Goal: Information Seeking & Learning: Understand process/instructions

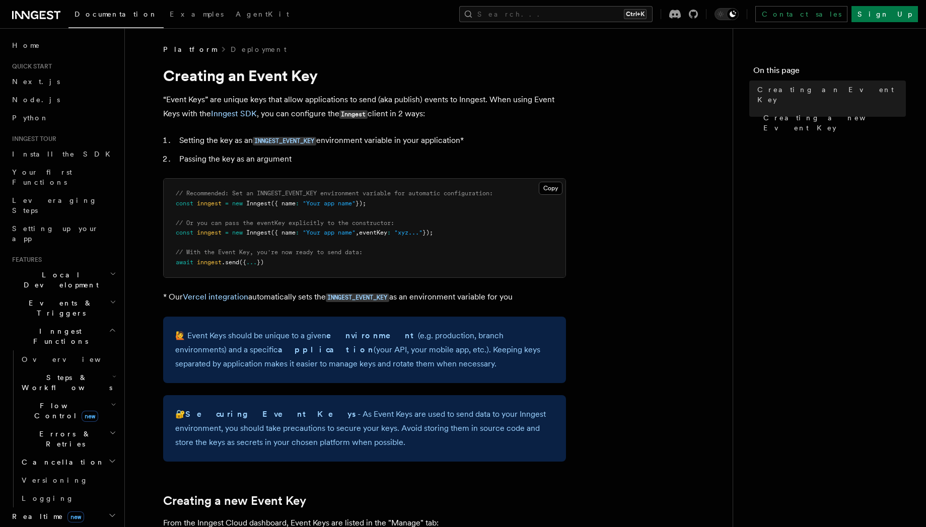
scroll to position [91, 0]
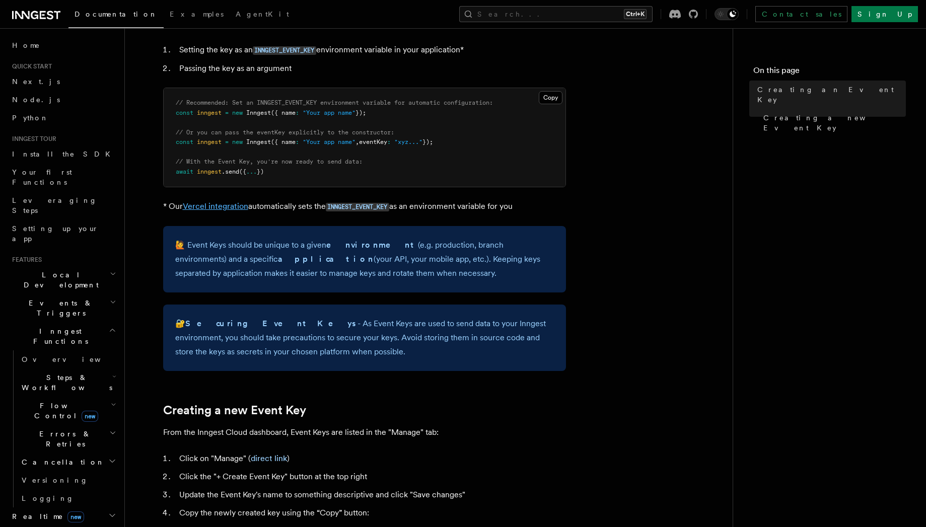
click at [214, 207] on link "Vercel integration" at bounding box center [215, 206] width 65 height 10
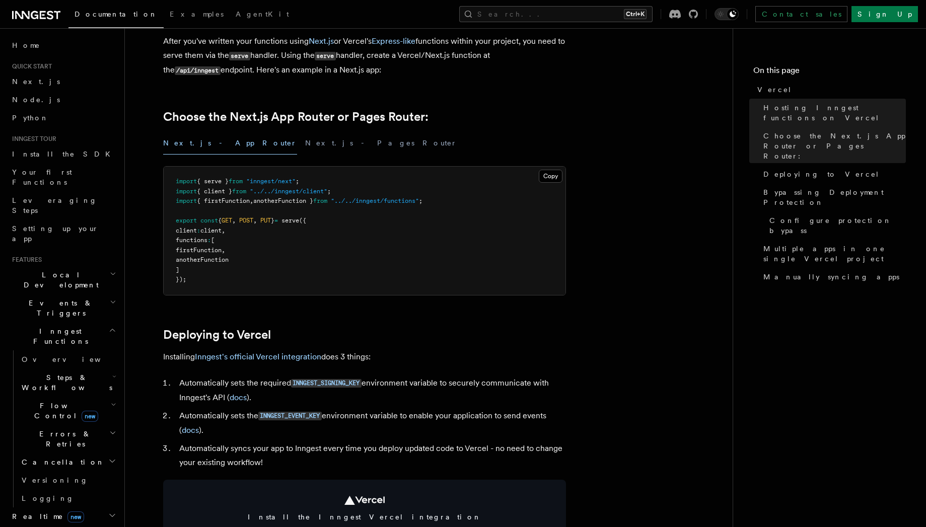
scroll to position [272, 0]
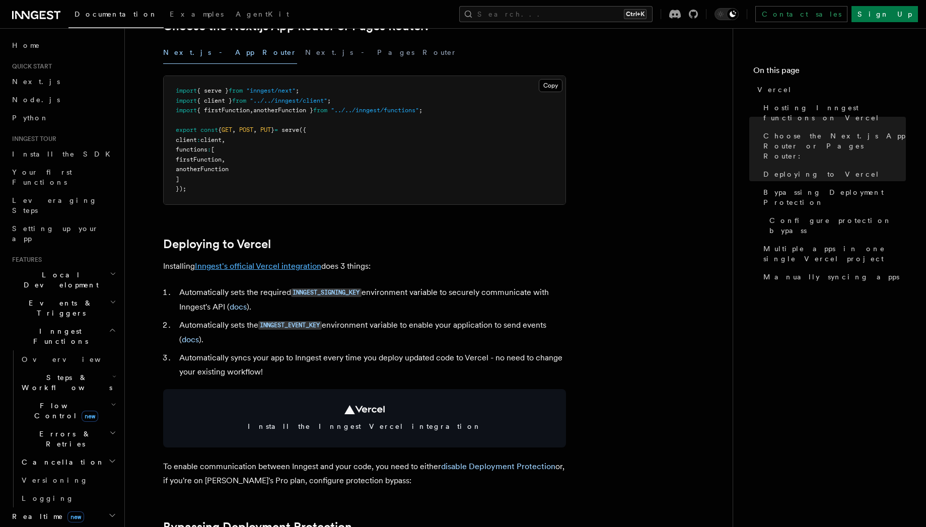
click at [268, 268] on link "Inngest's official Vercel integration" at bounding box center [258, 266] width 126 height 10
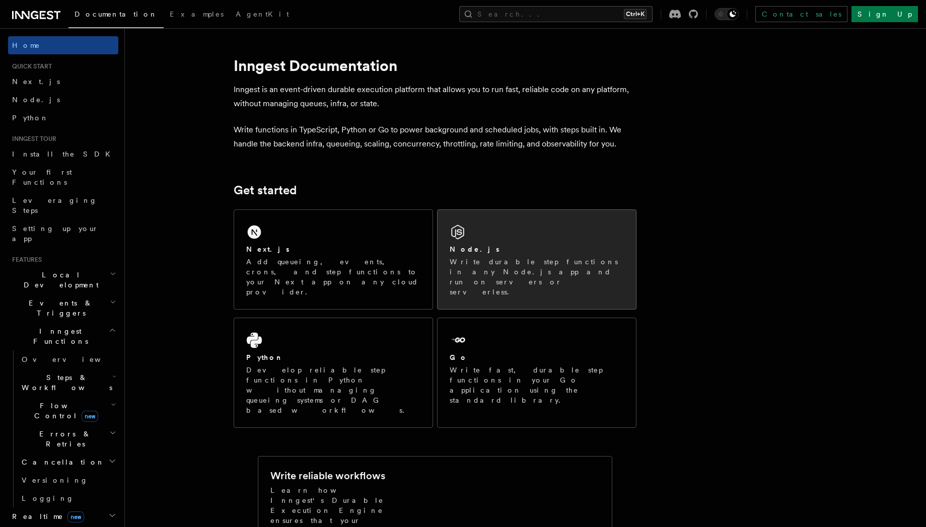
click at [495, 251] on div "Node.js" at bounding box center [537, 249] width 174 height 11
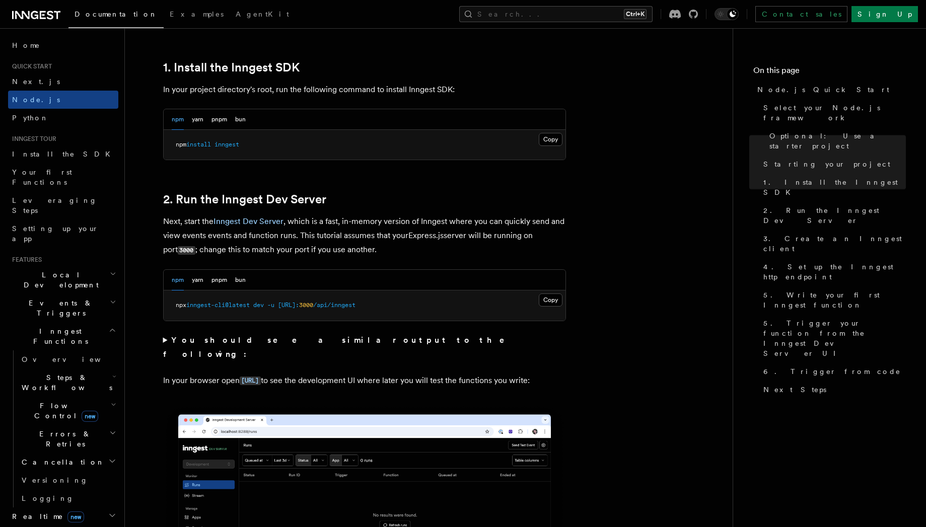
scroll to position [725, 0]
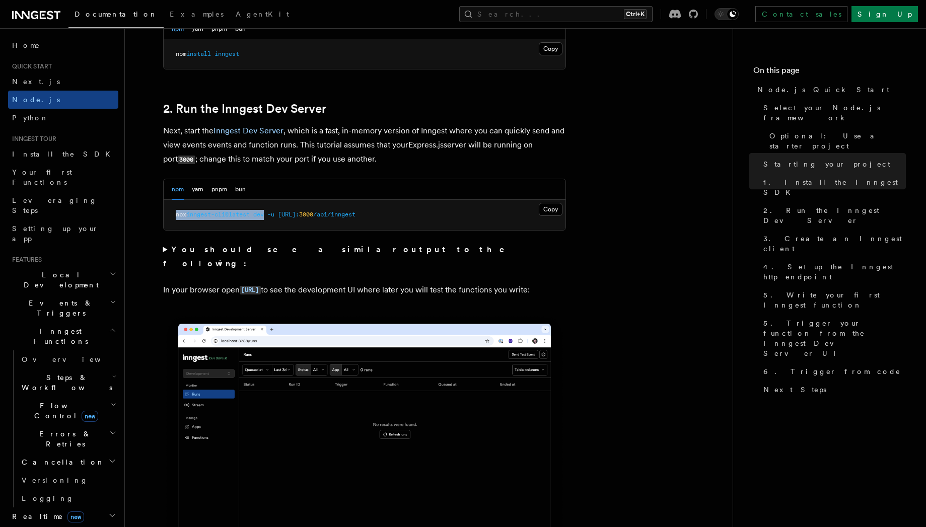
drag, startPoint x: 269, startPoint y: 210, endPoint x: 160, endPoint y: 217, distance: 109.0
copy span "npx inngest-cli@latest dev"
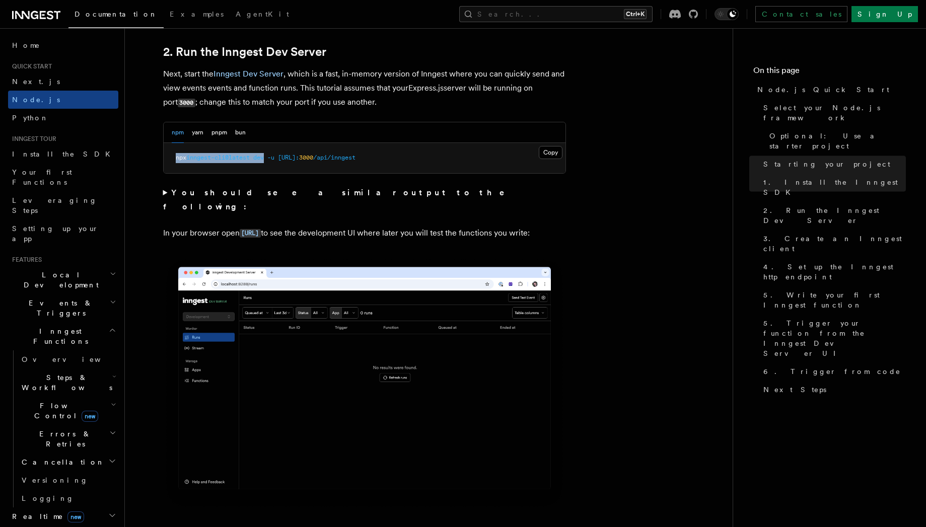
scroll to position [816, 0]
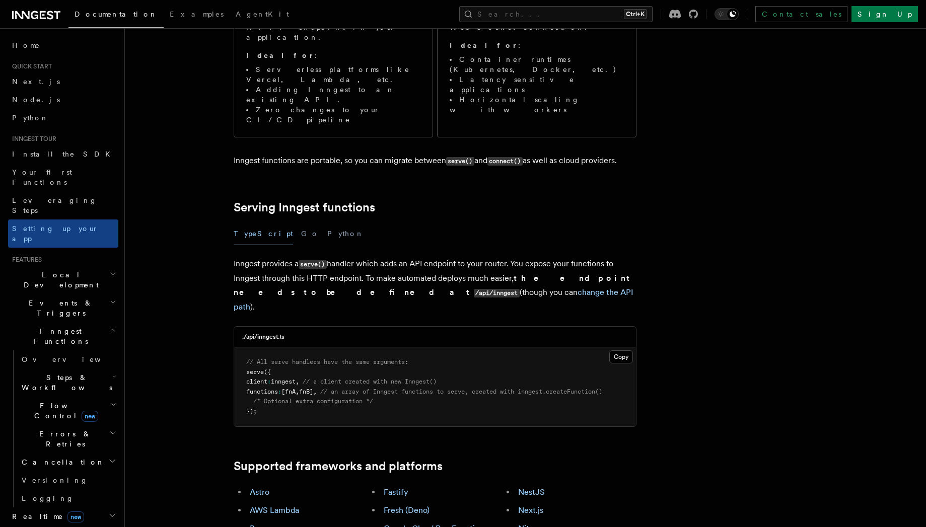
scroll to position [272, 0]
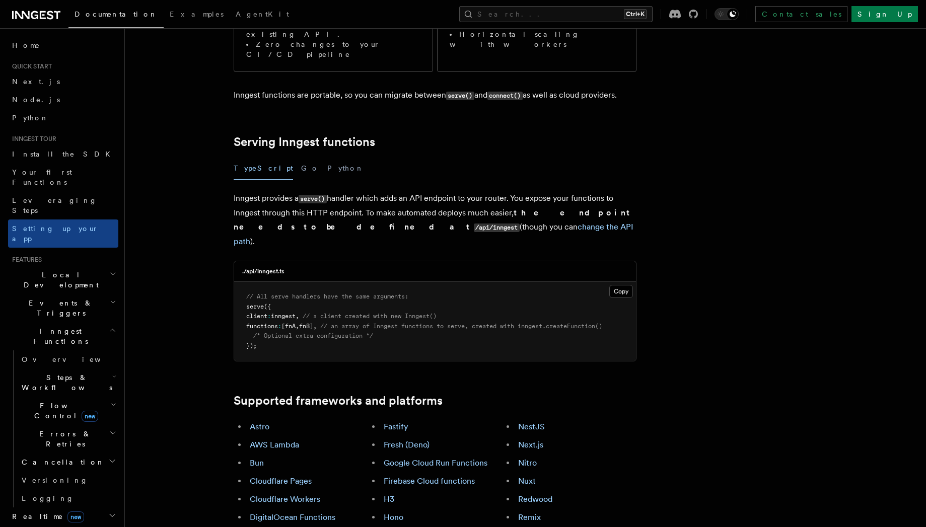
click at [270, 527] on link "Express" at bounding box center [264, 536] width 28 height 10
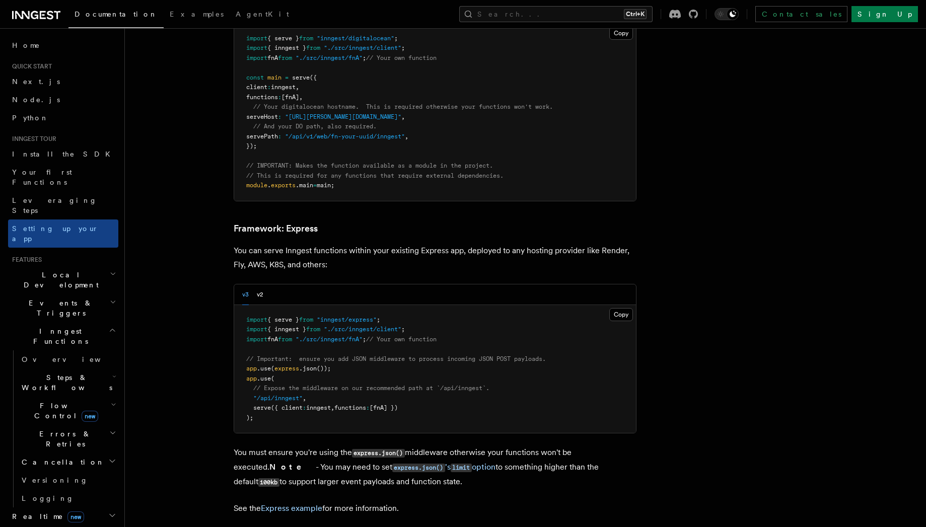
scroll to position [2589, 0]
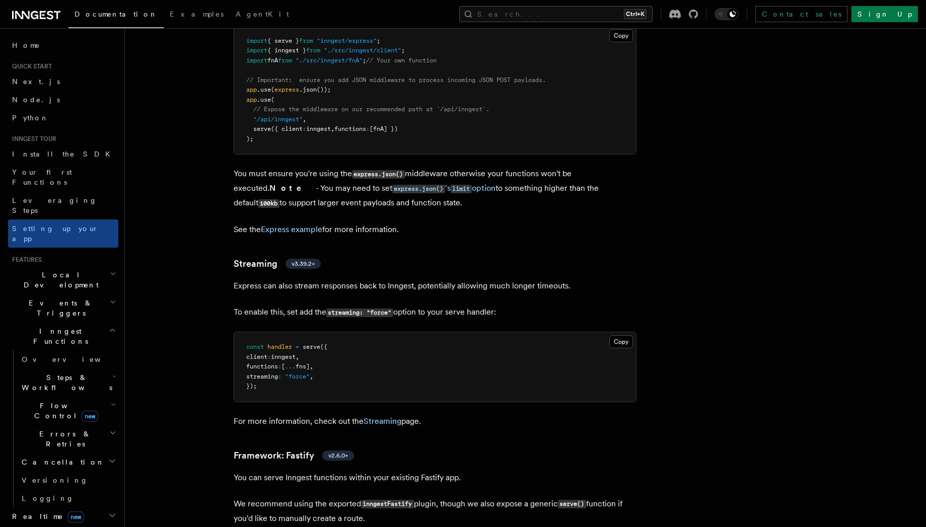
scroll to position [2770, 0]
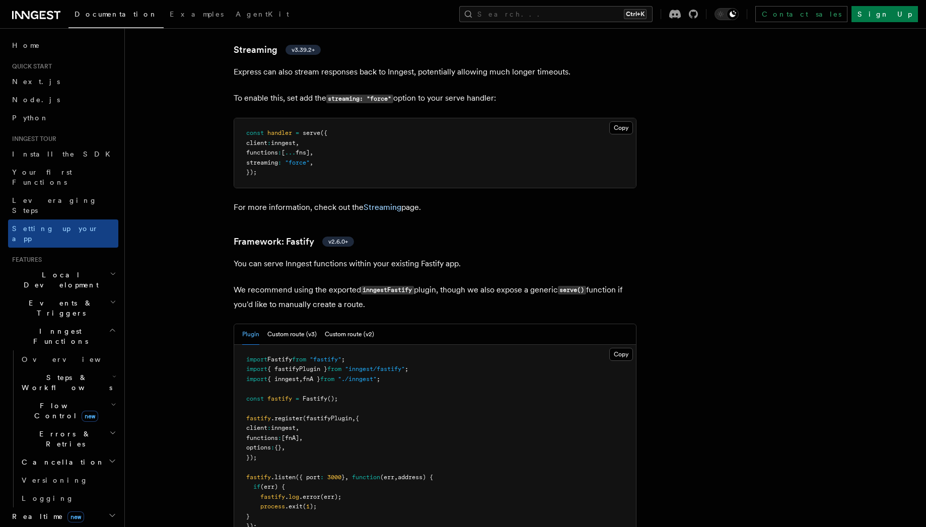
drag, startPoint x: 268, startPoint y: 144, endPoint x: 180, endPoint y: 125, distance: 90.6
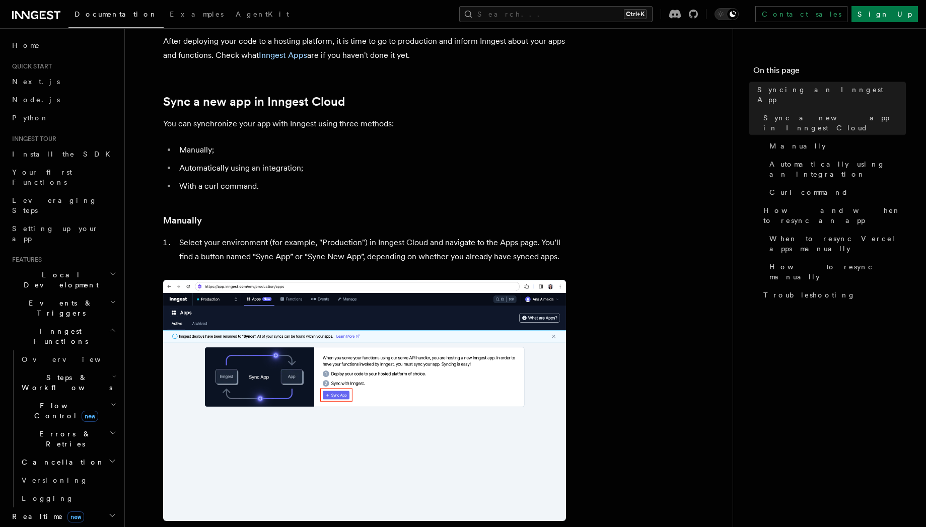
scroll to position [181, 0]
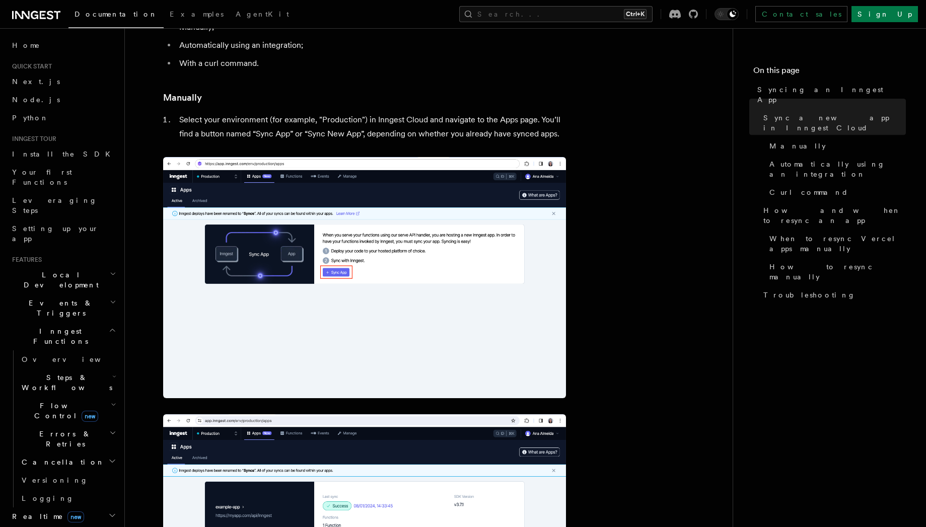
drag, startPoint x: 566, startPoint y: 154, endPoint x: 527, endPoint y: 51, distance: 109.3
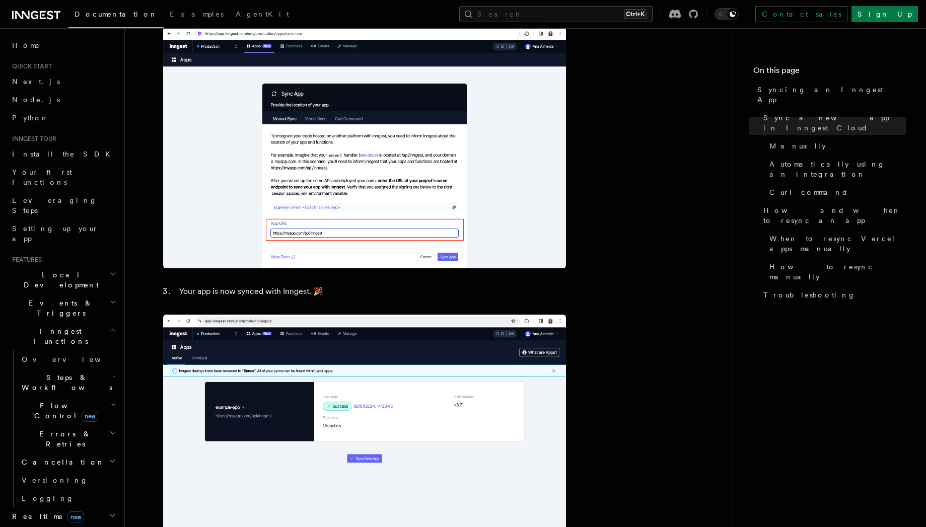
scroll to position [906, 0]
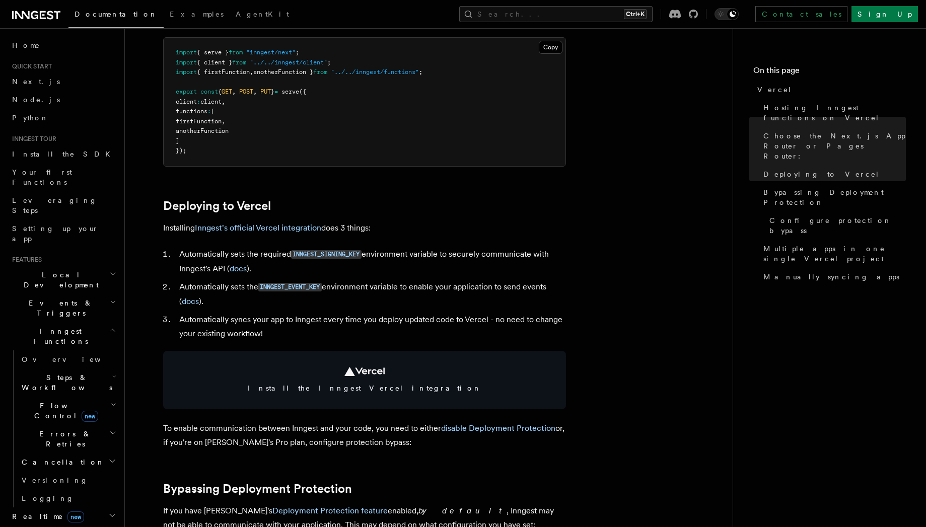
scroll to position [453, 0]
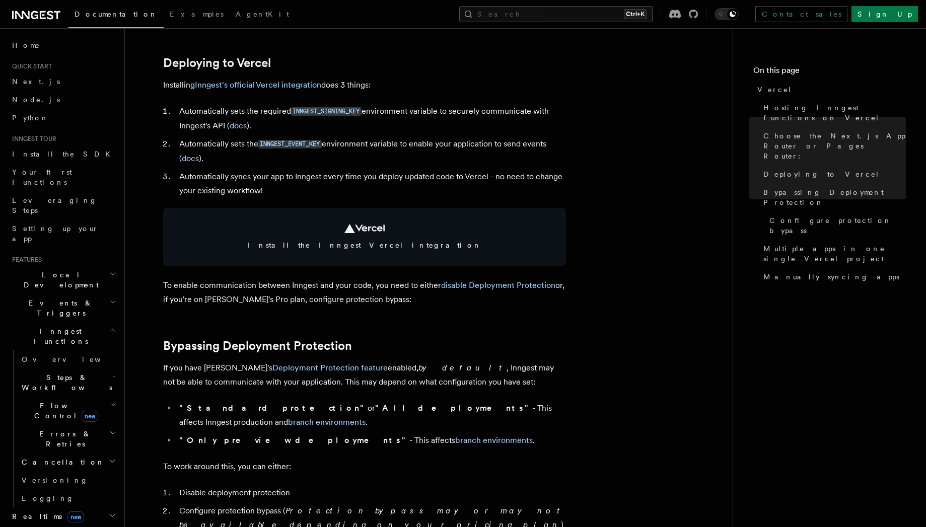
click at [269, 84] on link "Inngest's official Vercel integration" at bounding box center [258, 85] width 126 height 10
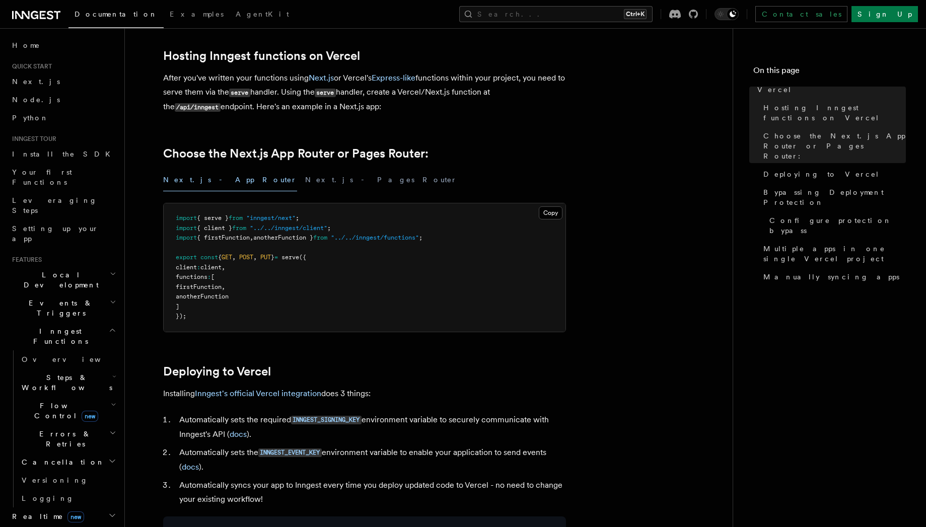
scroll to position [181, 0]
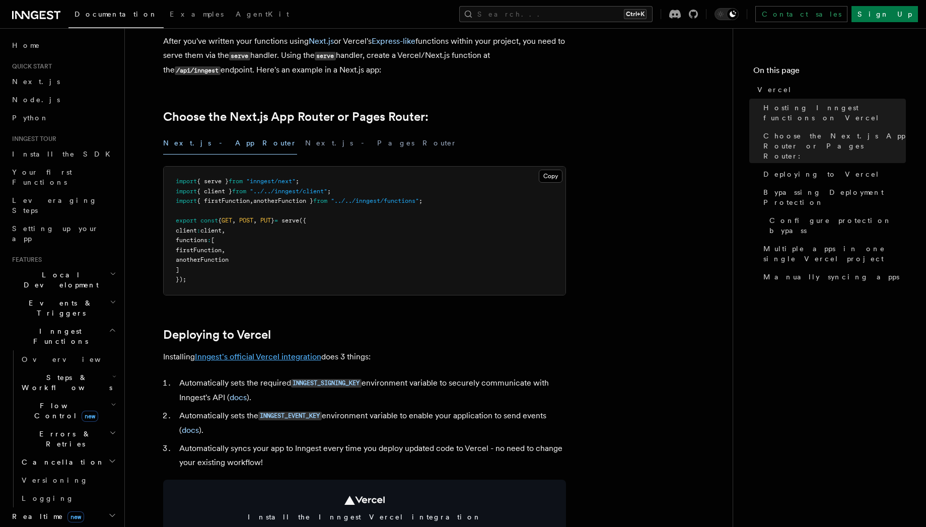
click at [264, 357] on link "Inngest's official Vercel integration" at bounding box center [258, 357] width 126 height 10
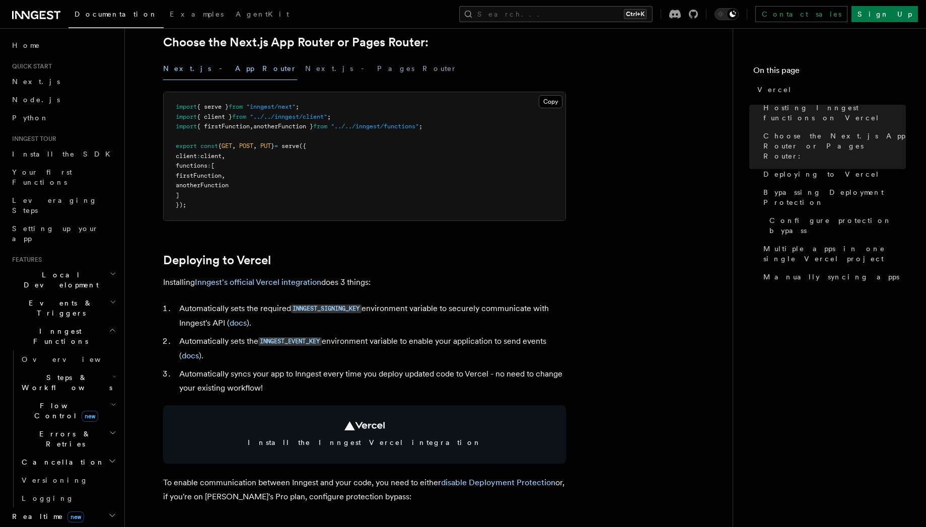
scroll to position [362, 0]
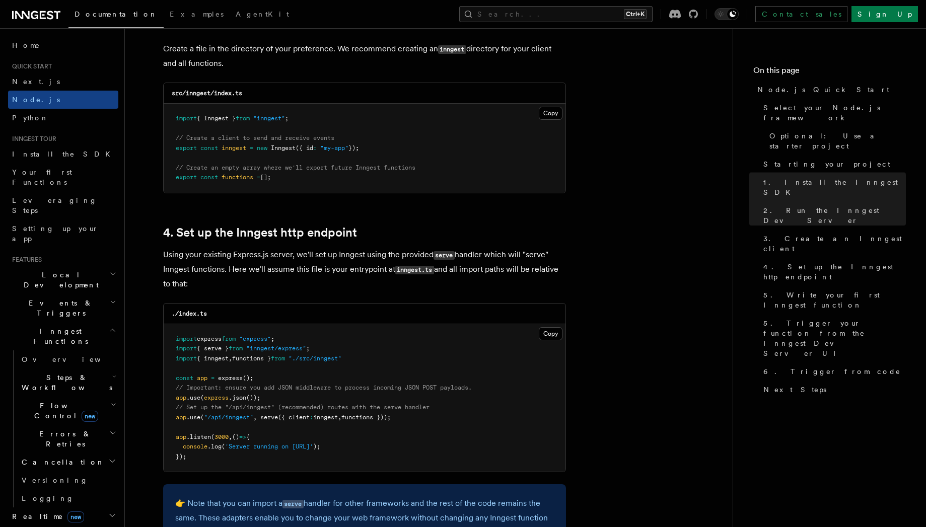
scroll to position [1450, 0]
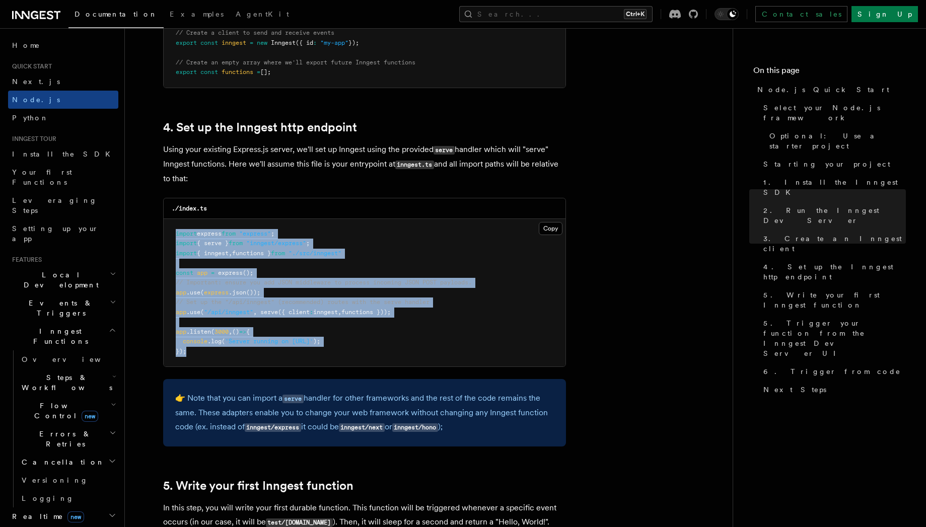
drag, startPoint x: 252, startPoint y: 357, endPoint x: 171, endPoint y: 230, distance: 151.4
click at [171, 230] on pre "import express from "express" ; import { serve } from "inngest/express" ; impor…" at bounding box center [365, 293] width 402 height 148
drag, startPoint x: 546, startPoint y: 231, endPoint x: 540, endPoint y: 228, distance: 6.5
click at [546, 231] on button "Copy Copied" at bounding box center [551, 228] width 24 height 13
